Goal: Information Seeking & Learning: Learn about a topic

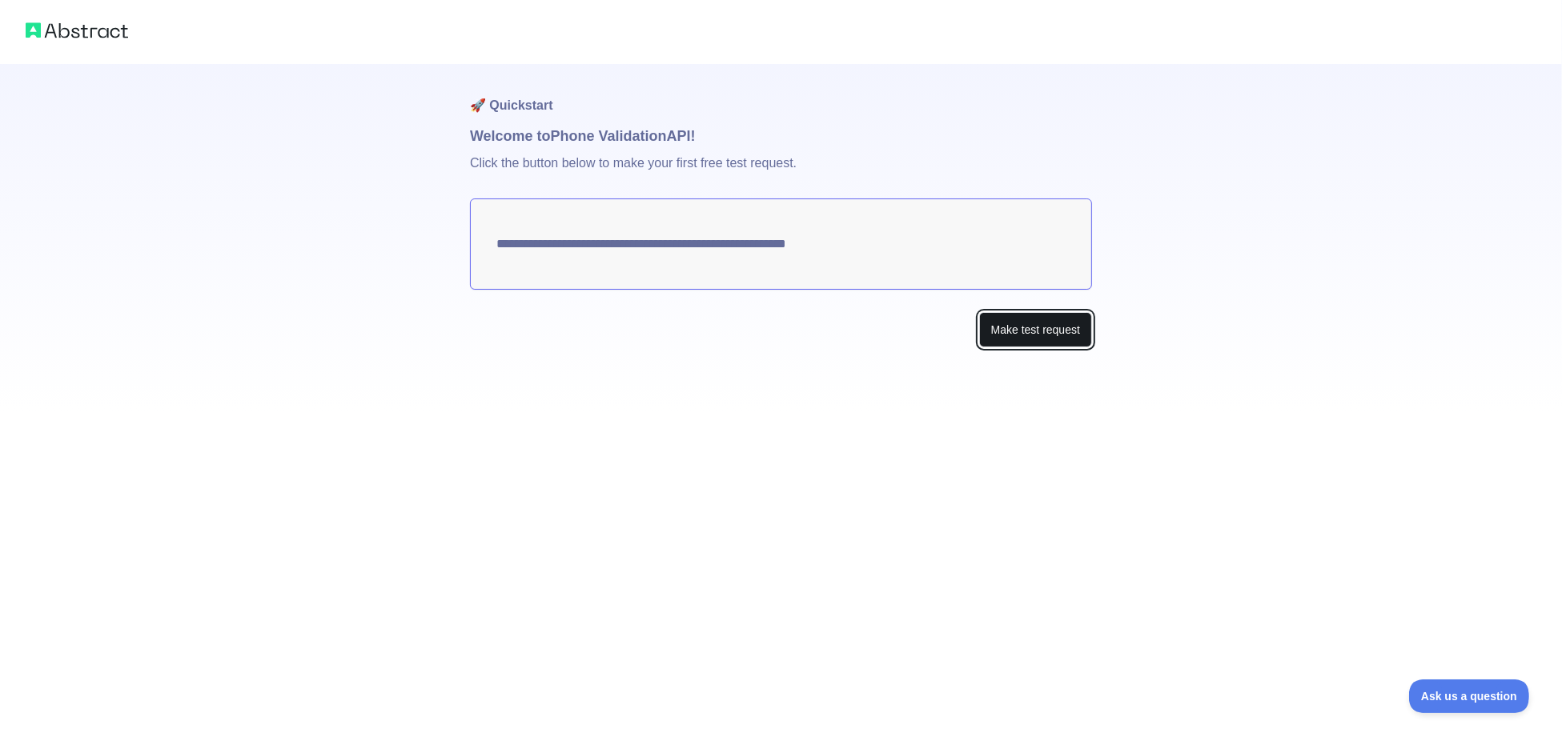
click at [1053, 332] on button "Make test request" at bounding box center [1035, 330] width 113 height 36
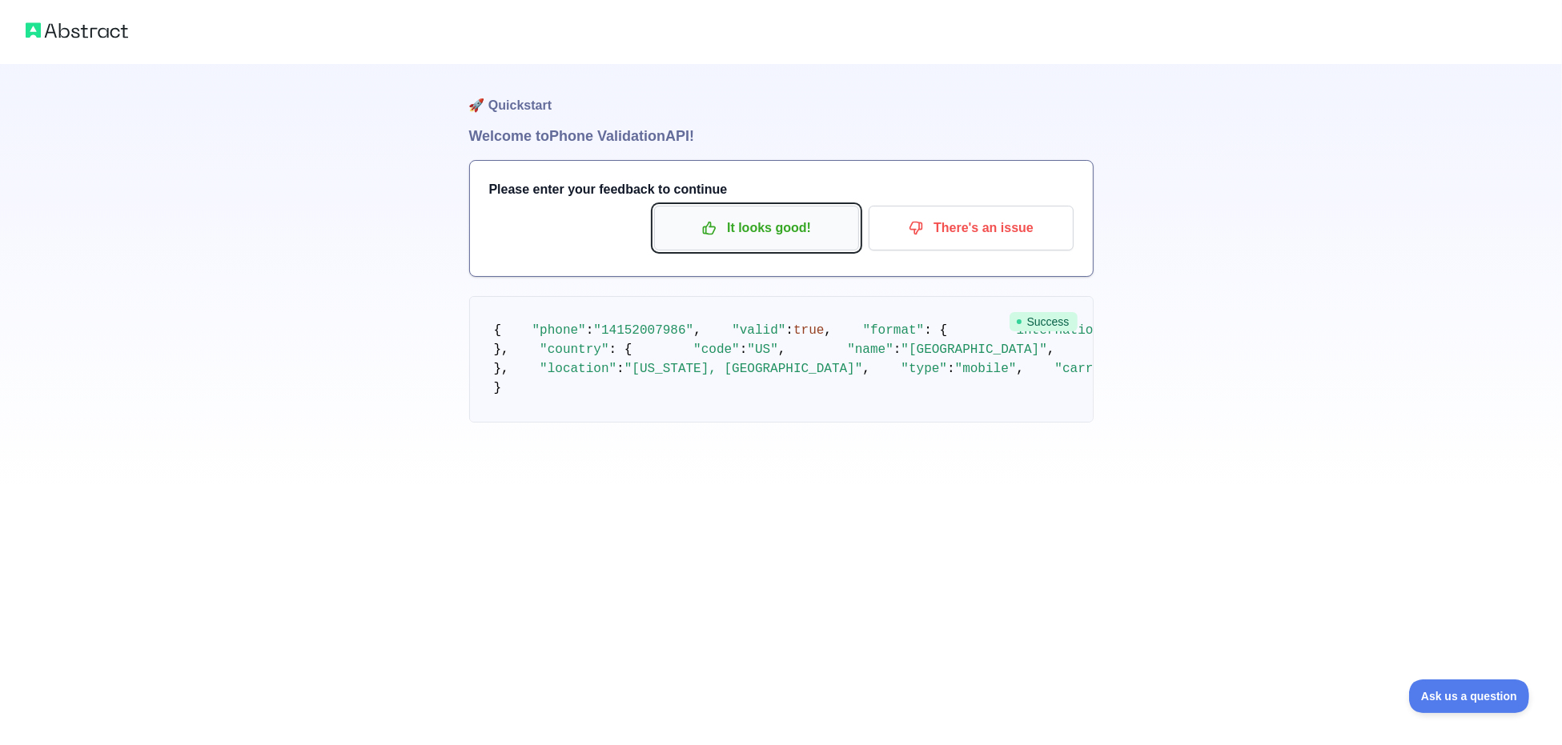
click at [745, 223] on p "It looks good!" at bounding box center [756, 228] width 181 height 27
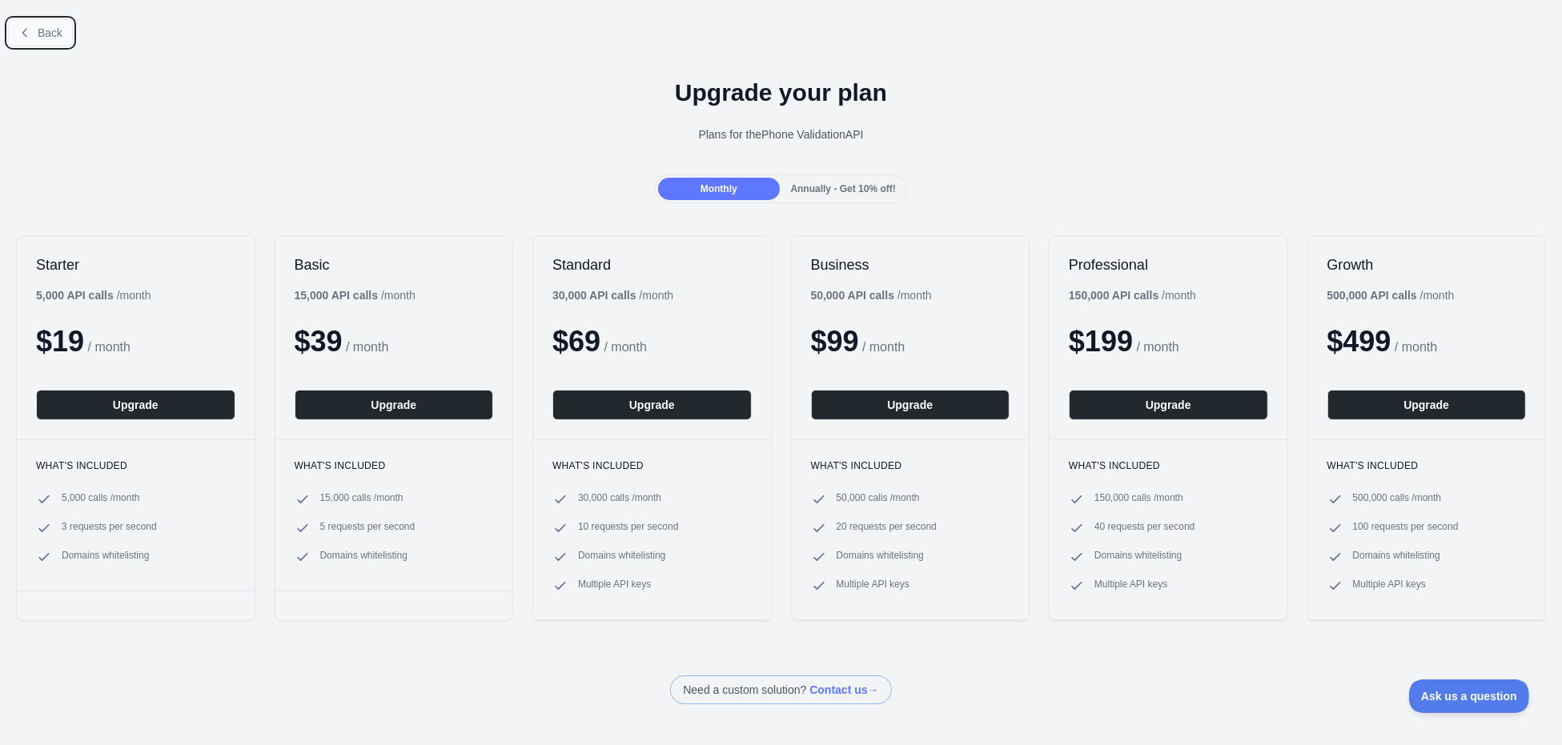
click at [49, 19] on button "Back" at bounding box center [40, 32] width 65 height 27
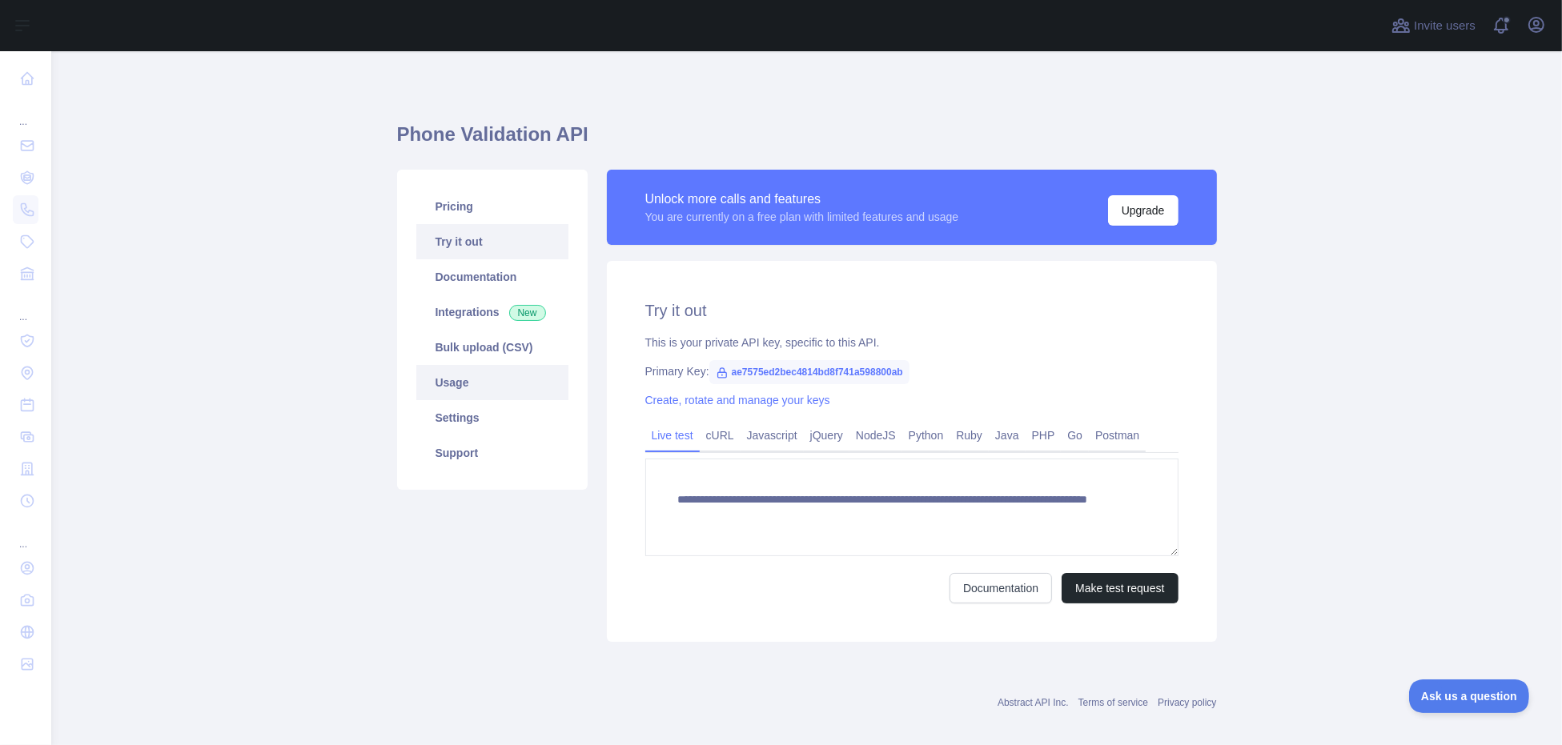
click at [528, 383] on link "Usage" at bounding box center [492, 382] width 152 height 35
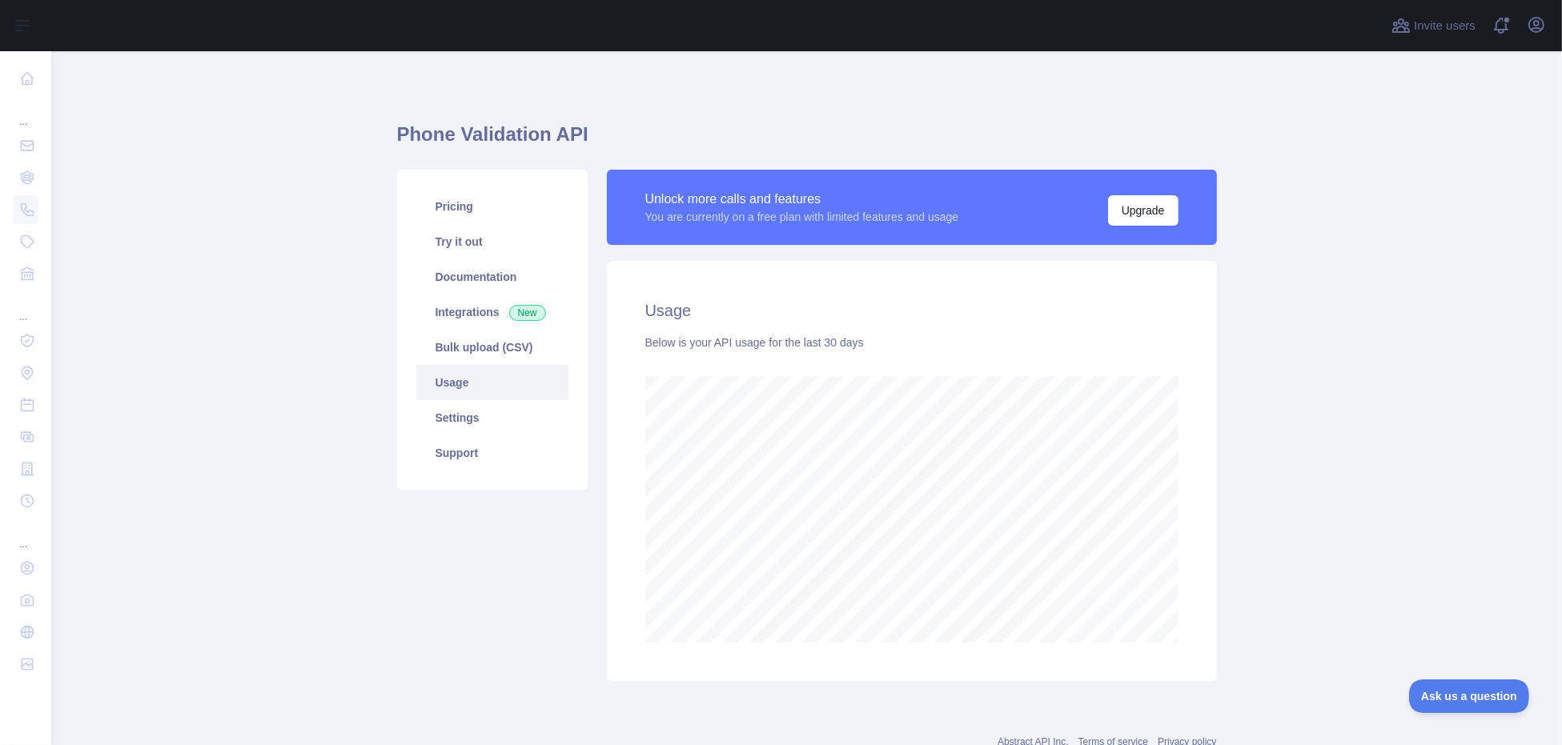
scroll to position [694, 1498]
click at [485, 212] on link "Pricing" at bounding box center [492, 206] width 152 height 35
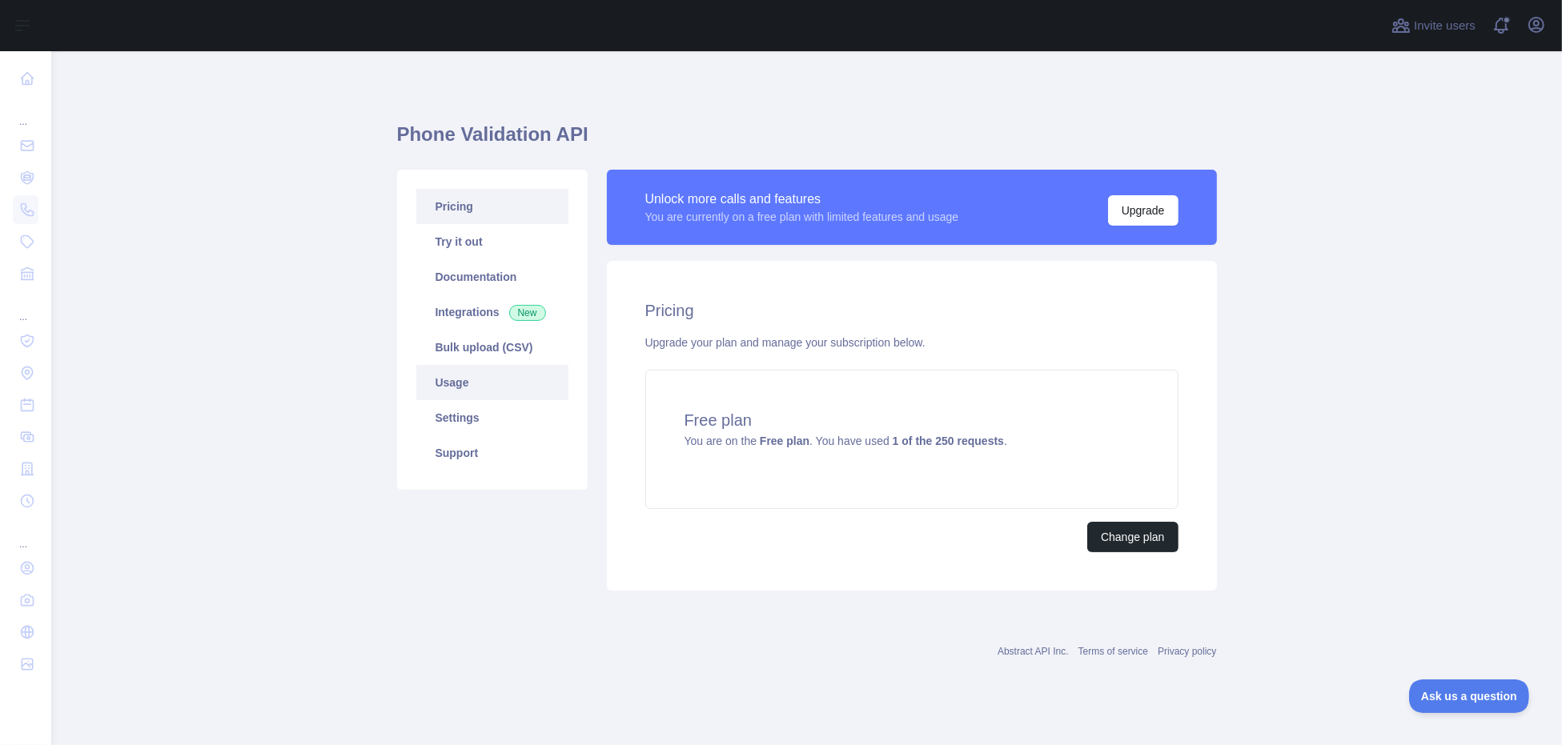
click at [490, 377] on link "Usage" at bounding box center [492, 382] width 152 height 35
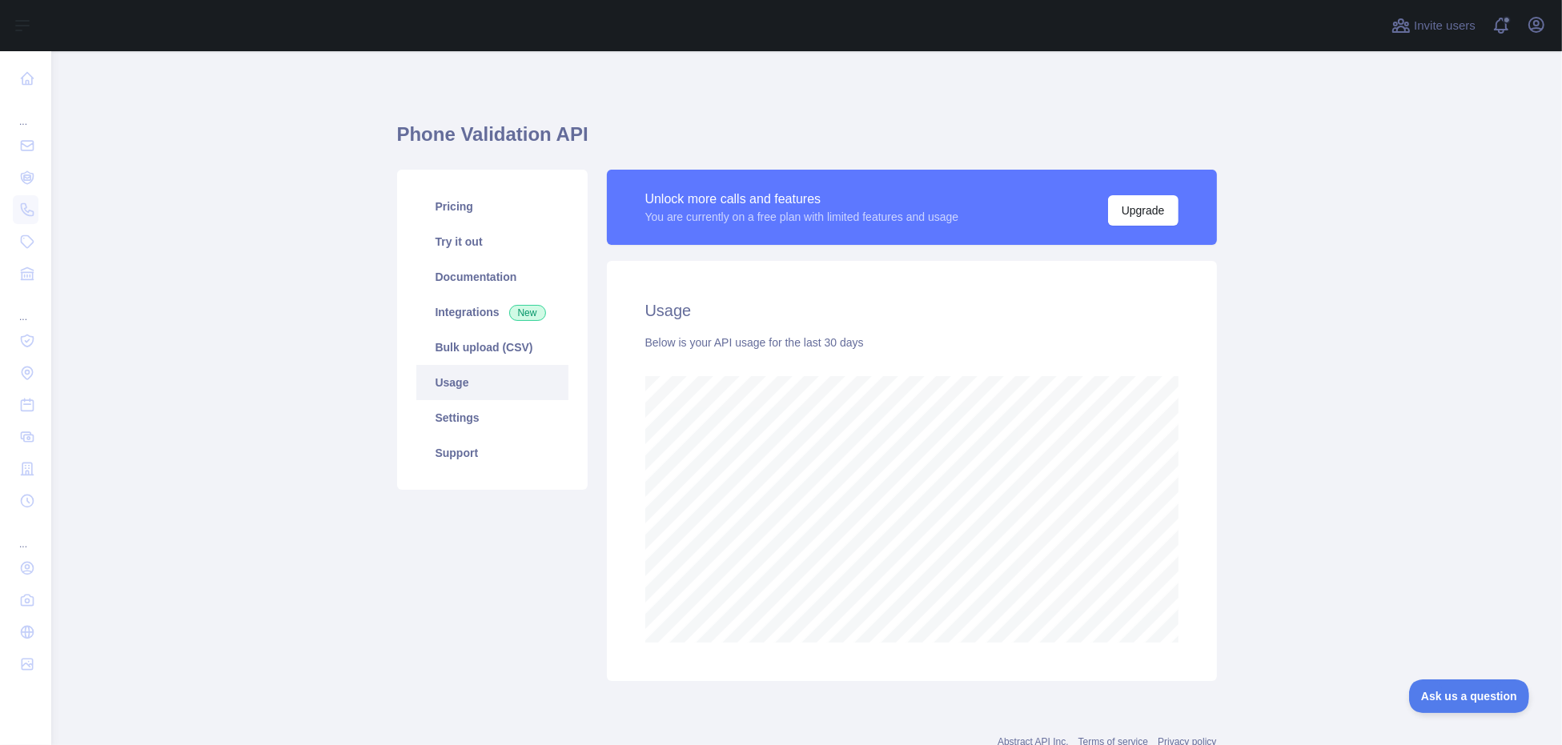
scroll to position [694, 1498]
click at [504, 295] on link "Integrations New" at bounding box center [492, 312] width 152 height 35
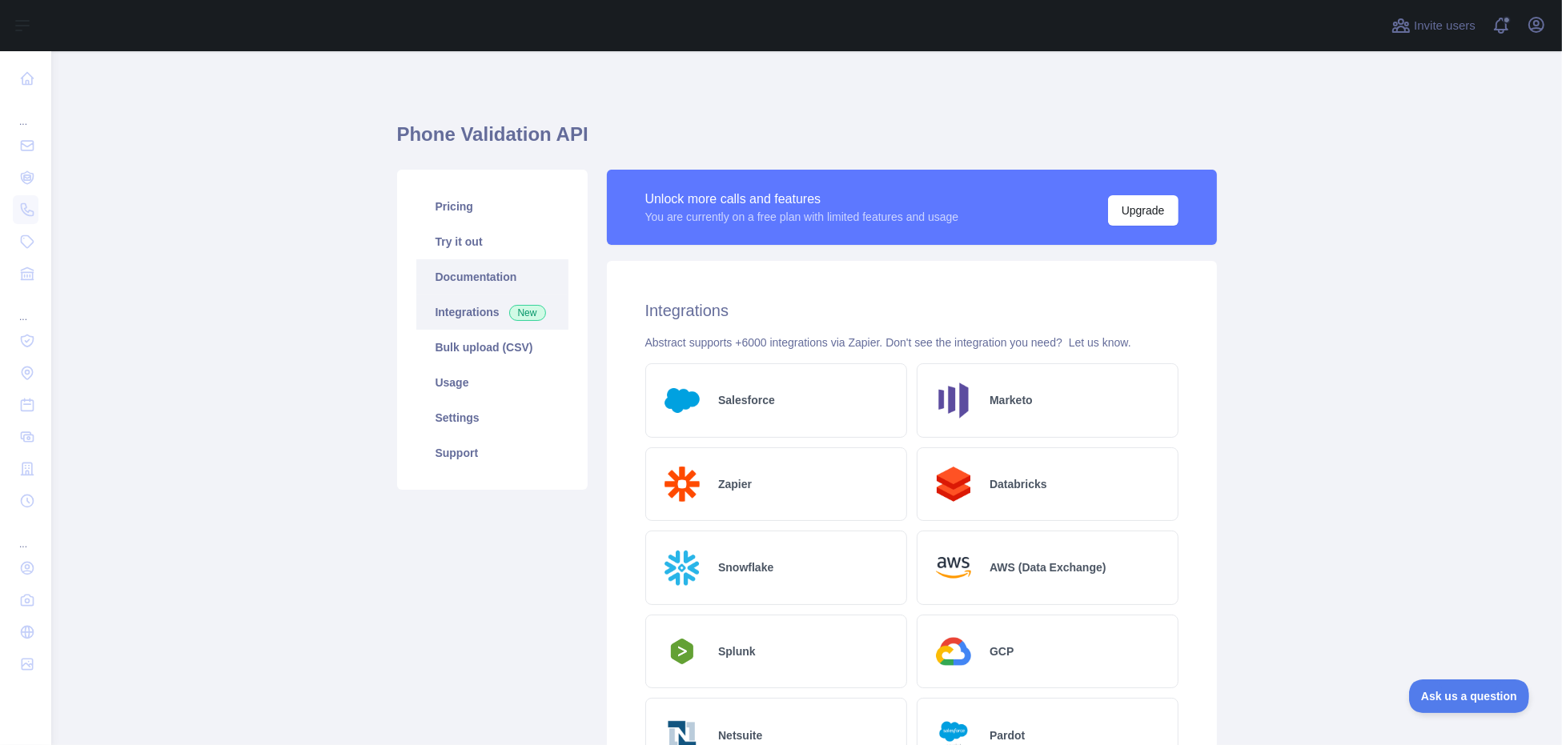
click at [471, 260] on link "Documentation" at bounding box center [492, 276] width 152 height 35
